Goal: Information Seeking & Learning: Learn about a topic

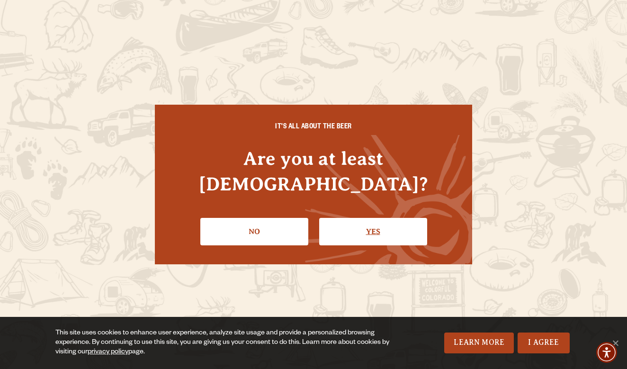
click at [382, 222] on link "Yes" at bounding box center [373, 231] width 108 height 27
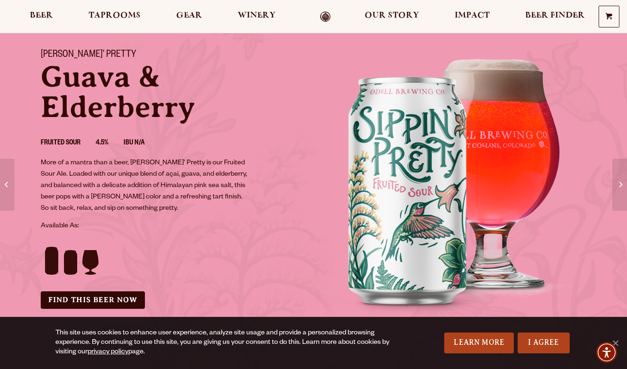
scroll to position [55, 0]
click at [538, 15] on span "Beer Finder" at bounding box center [555, 16] width 60 height 8
click at [325, 16] on link "Odell Home" at bounding box center [325, 16] width 36 height 11
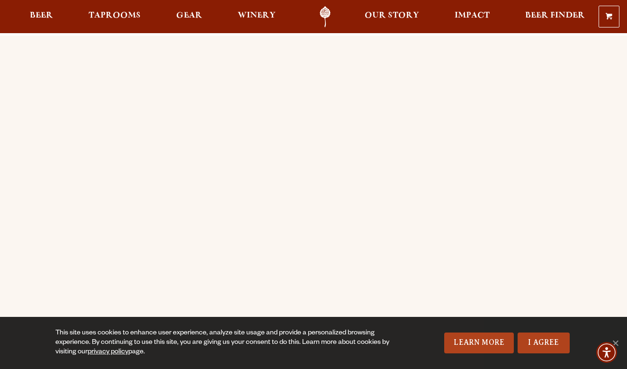
click at [26, 44] on div "Order Online Order Odell beer or OBC Wine online for delivery or pick-up from a…" at bounding box center [313, 365] width 579 height 658
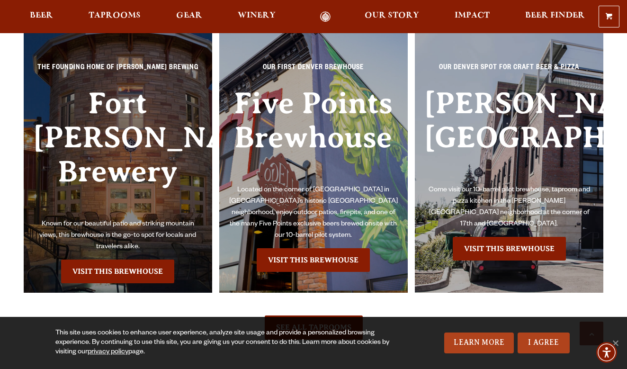
scroll to position [2040, 0]
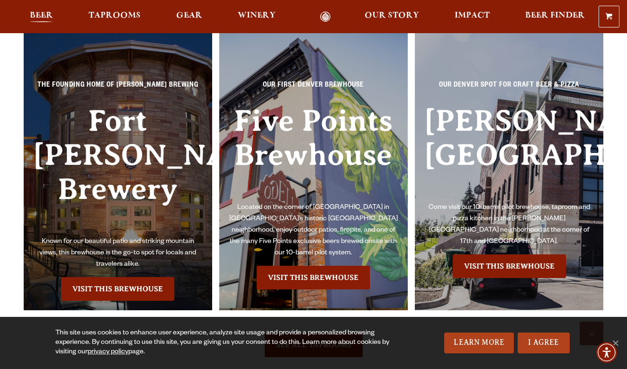
click at [46, 17] on span "Beer" at bounding box center [41, 16] width 23 height 8
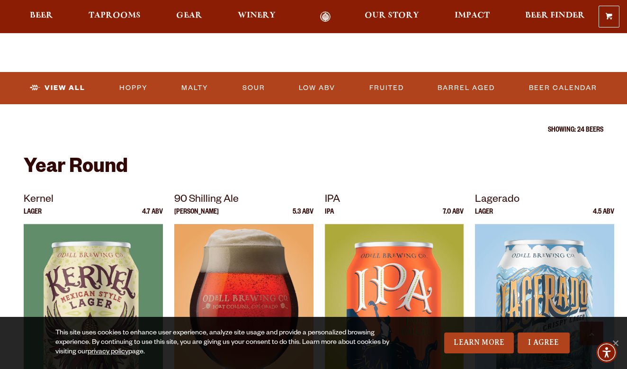
scroll to position [287, 0]
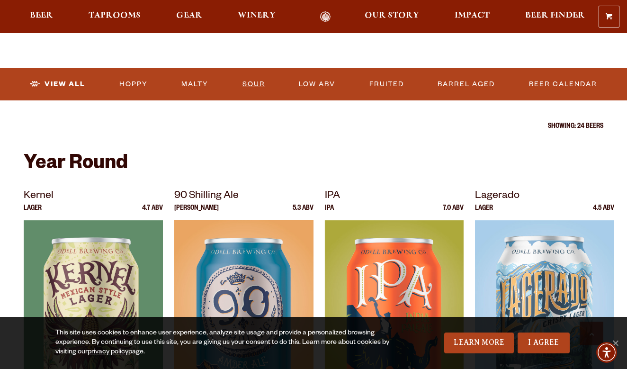
click at [249, 88] on link "Sour" at bounding box center [254, 84] width 30 height 22
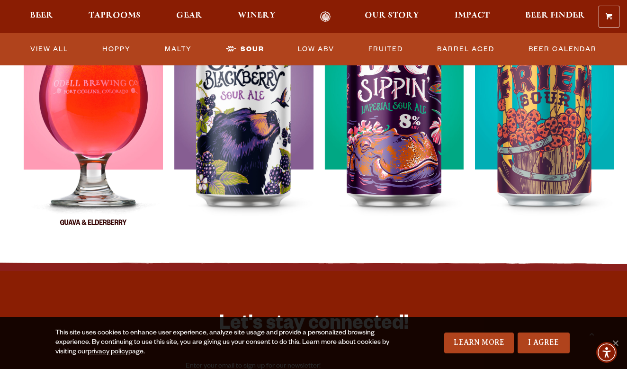
scroll to position [422, 0]
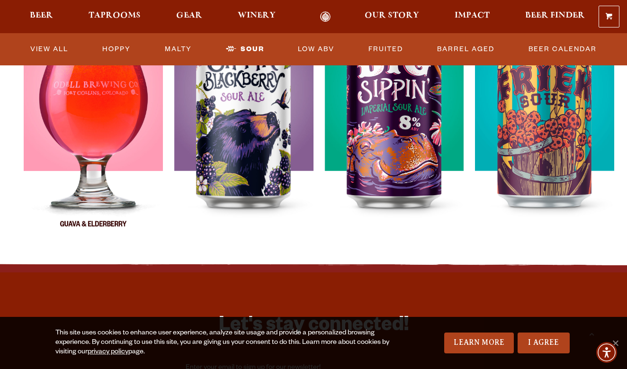
click at [77, 173] on img at bounding box center [93, 126] width 139 height 237
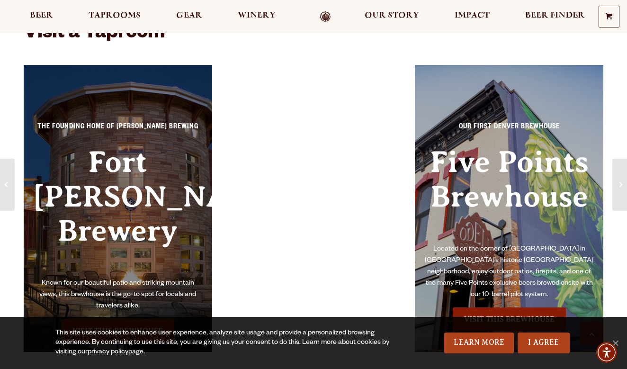
scroll to position [883, 0]
